Goal: Information Seeking & Learning: Learn about a topic

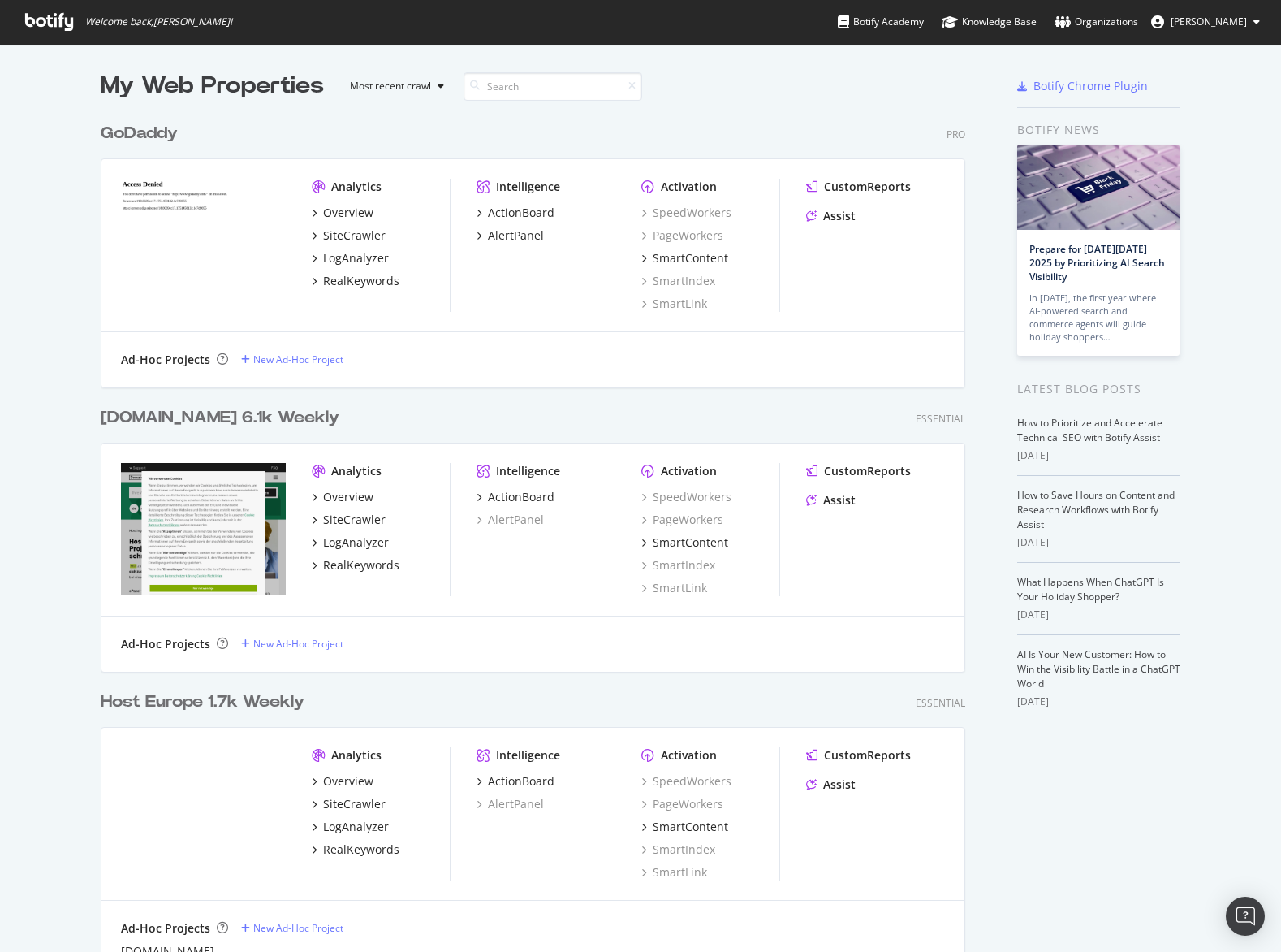
scroll to position [1160, 877]
click at [379, 233] on div "SiteCrawler" at bounding box center [354, 235] width 62 height 17
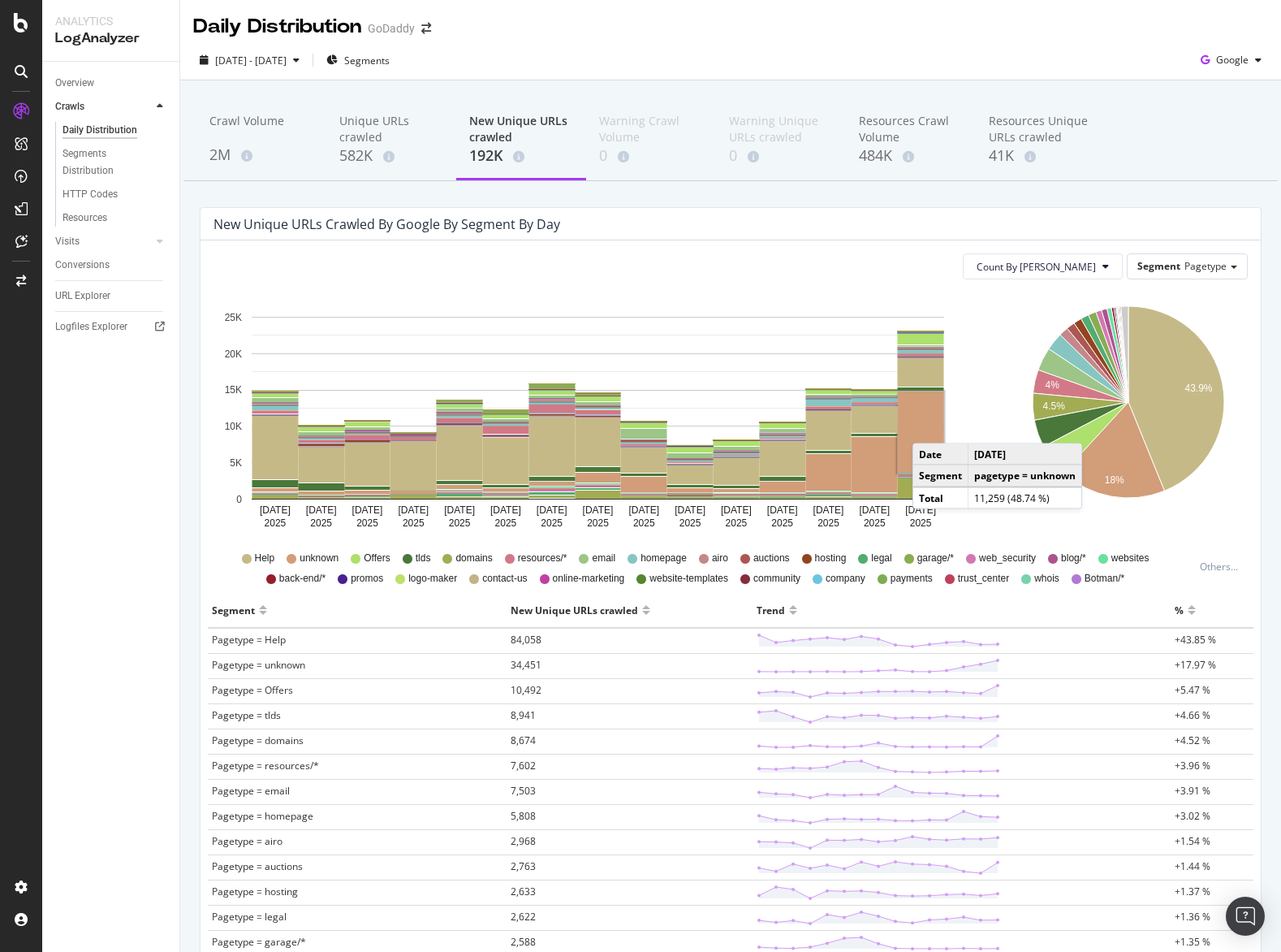
click at [929, 427] on rect "A chart." at bounding box center [921, 432] width 47 height 82
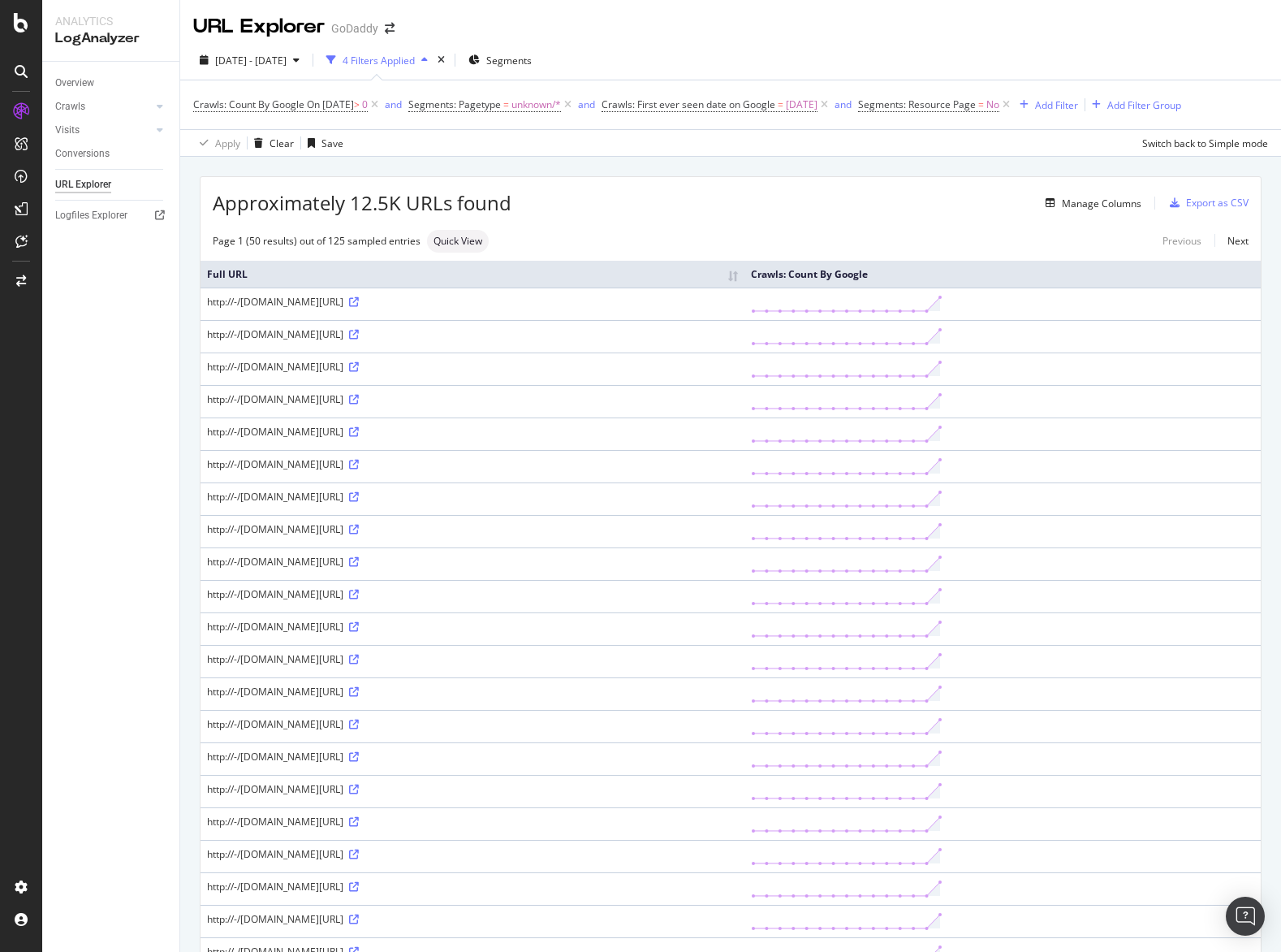
click at [738, 369] on div "http://-/[DOMAIN_NAME][URL]" at bounding box center [472, 367] width 531 height 14
click at [359, 365] on icon at bounding box center [354, 367] width 10 height 10
